Goal: Find specific page/section: Find specific page/section

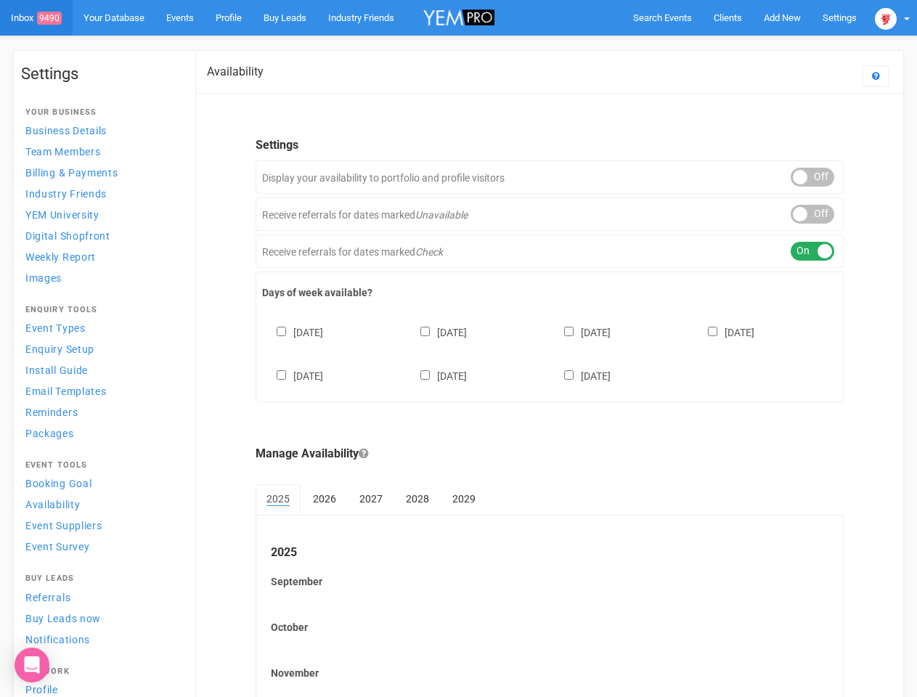
click at [458, 349] on div "[DATE] [DATE] [DATE] [DATE] [DATE] [DATE] [DATE]" at bounding box center [549, 346] width 575 height 87
click at [662, 17] on span "Search Events" at bounding box center [662, 17] width 59 height 11
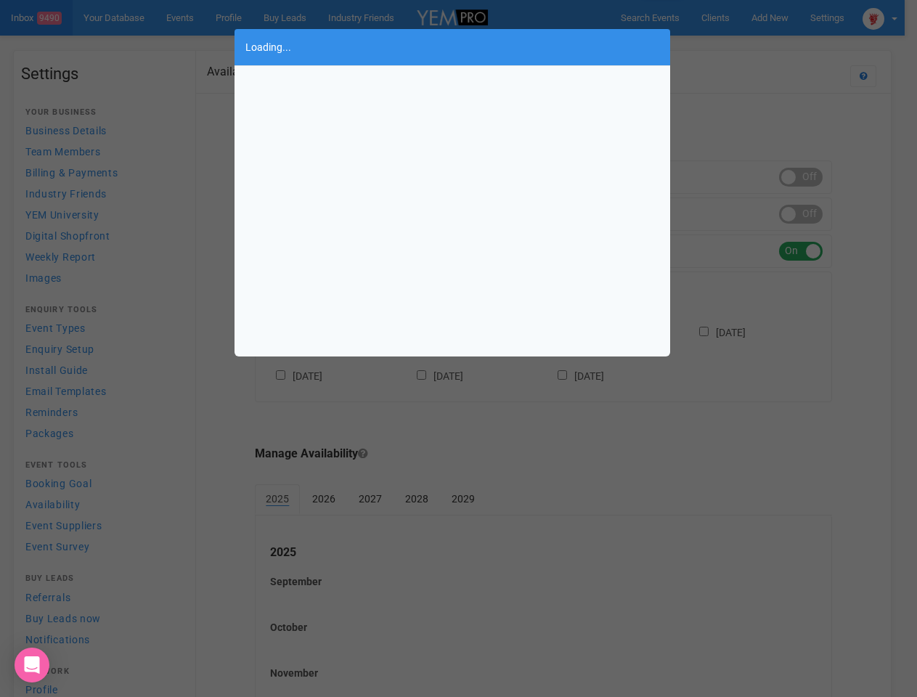
click at [782, 17] on div "Loading..." at bounding box center [458, 348] width 917 height 697
click at [749, 46] on div "Loading..." at bounding box center [458, 348] width 917 height 697
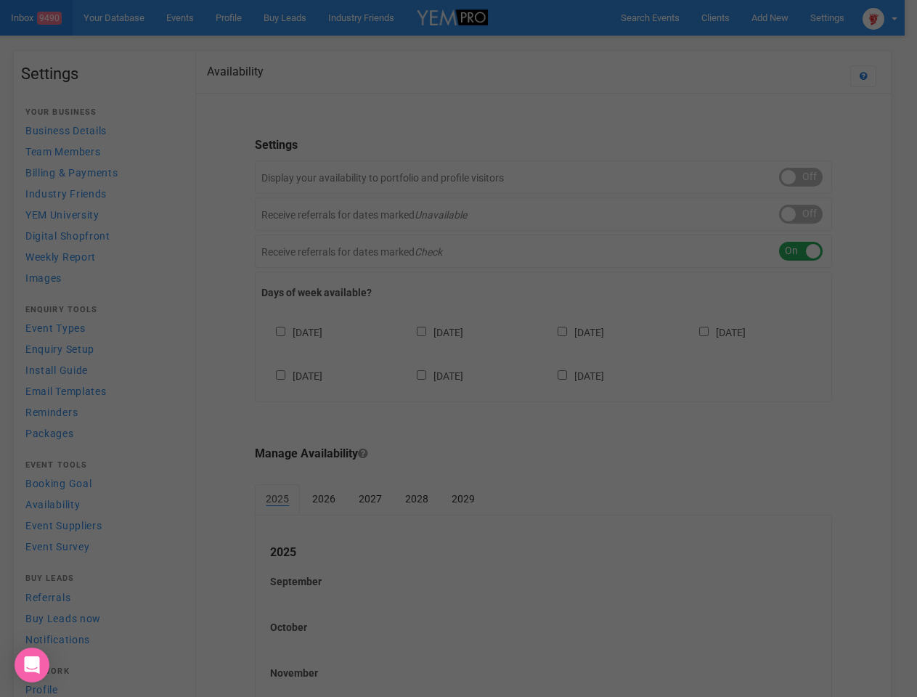
click at [892, 17] on div "Loading..." at bounding box center [458, 348] width 917 height 697
click at [812, 177] on div "Loading..." at bounding box center [458, 348] width 917 height 697
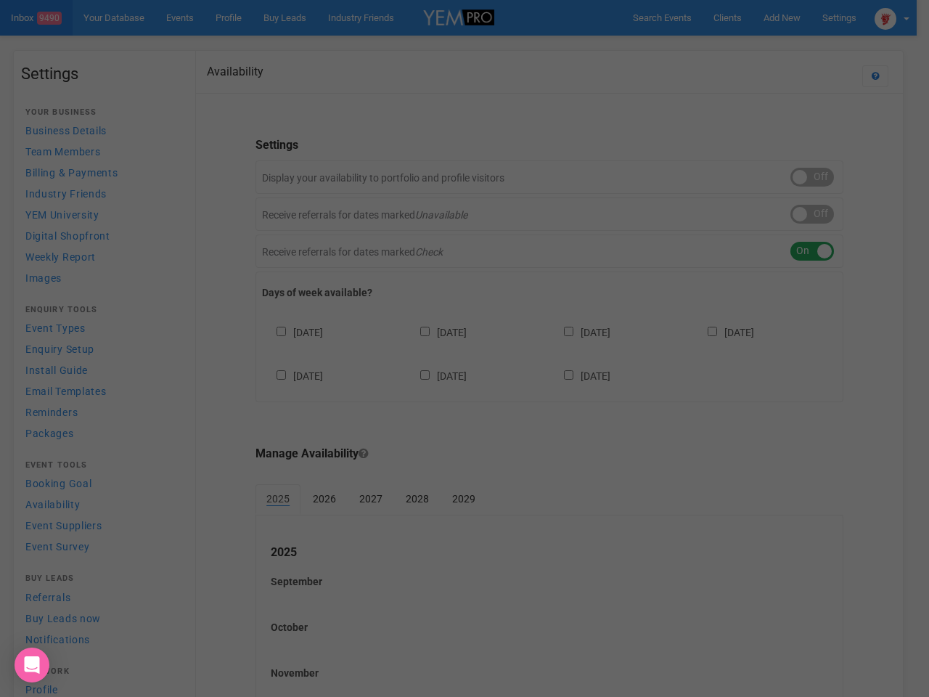
click at [812, 214] on body "Search Events Clients Add New New Client New Event New Enquiry Settings [GEOGRA…" at bounding box center [464, 420] width 929 height 840
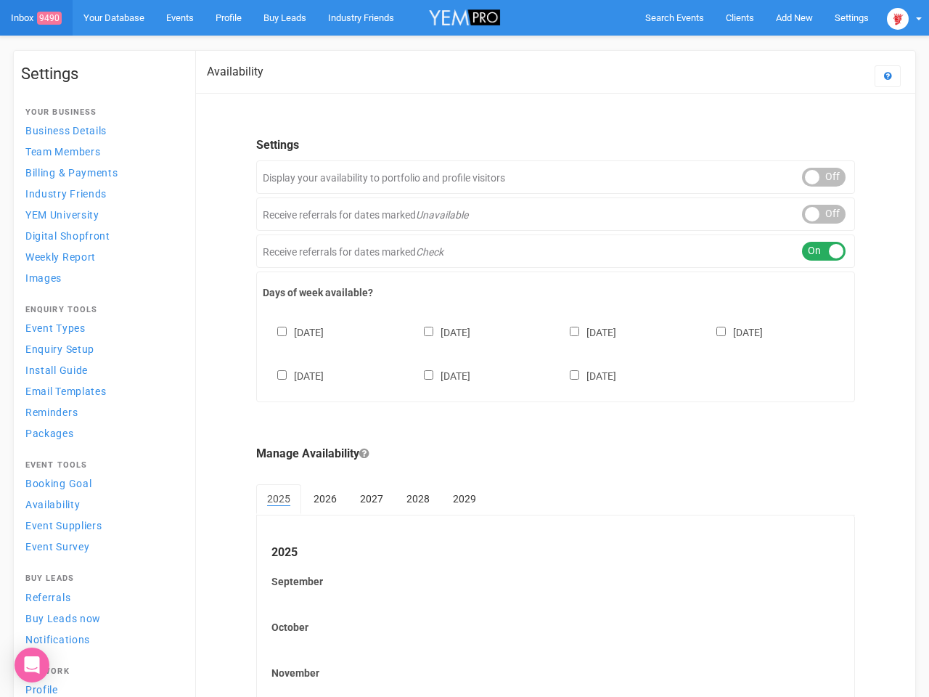
click at [812, 251] on div "ON OFF" at bounding box center [824, 251] width 44 height 19
click at [550, 352] on div "[DATE] [DATE] [DATE] [DATE] [DATE] [DATE] [DATE]" at bounding box center [556, 346] width 586 height 87
